Goal: Task Accomplishment & Management: Manage account settings

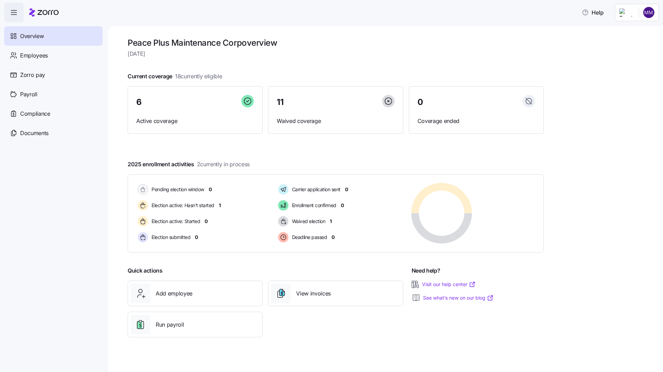
click at [590, 152] on div "Peace Plus Maintenance Corp overview Wednesday, September 10 Current coverage 1…" at bounding box center [385, 199] width 555 height 346
click at [612, 154] on div "Peace Plus Maintenance Corp overview Wednesday, September 10 Current coverage 1…" at bounding box center [385, 199] width 555 height 346
click at [617, 129] on div "Peace Plus Maintenance Corp overview Wednesday, September 10 Current coverage 1…" at bounding box center [385, 199] width 555 height 346
click at [649, 14] on html "Help Overview Employees Zorro pay Payroll Compliance Documents Peace Plus Maint…" at bounding box center [331, 184] width 663 height 368
click at [633, 70] on div "Log out" at bounding box center [621, 71] width 27 height 8
